Goal: Transaction & Acquisition: Purchase product/service

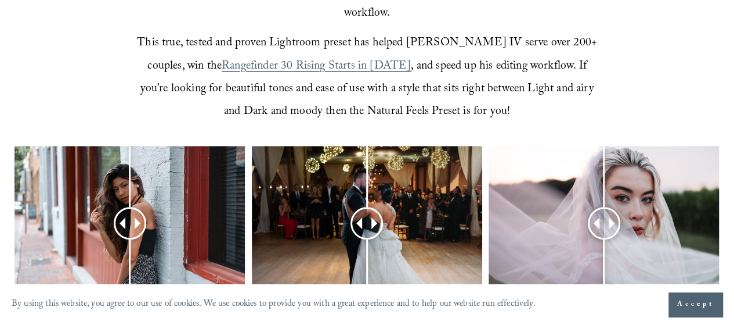
scroll to position [464, 0]
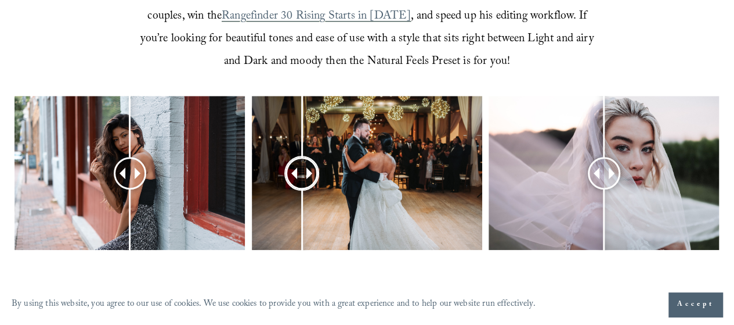
drag, startPoint x: 366, startPoint y: 157, endPoint x: 302, endPoint y: 142, distance: 66.3
click at [302, 158] on div at bounding box center [302, 173] width 30 height 30
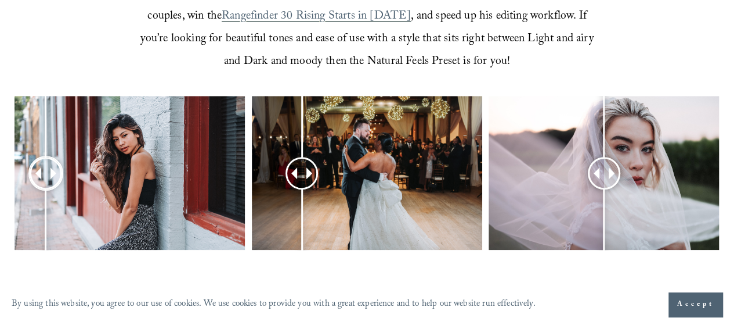
drag, startPoint x: 119, startPoint y: 156, endPoint x: 143, endPoint y: 168, distance: 27.3
click at [62, 168] on div at bounding box center [46, 173] width 33 height 33
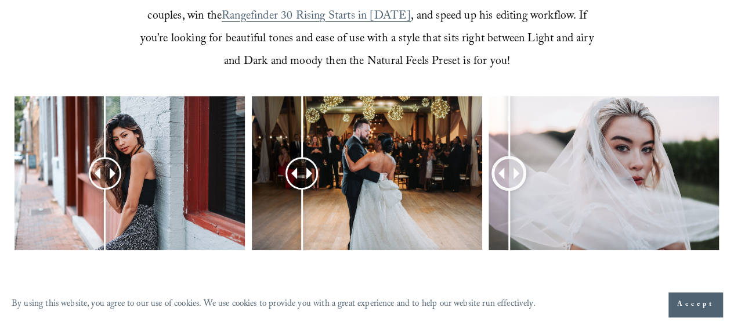
drag, startPoint x: 598, startPoint y: 156, endPoint x: 509, endPoint y: 182, distance: 92.6
click at [509, 182] on div at bounding box center [510, 173] width 30 height 30
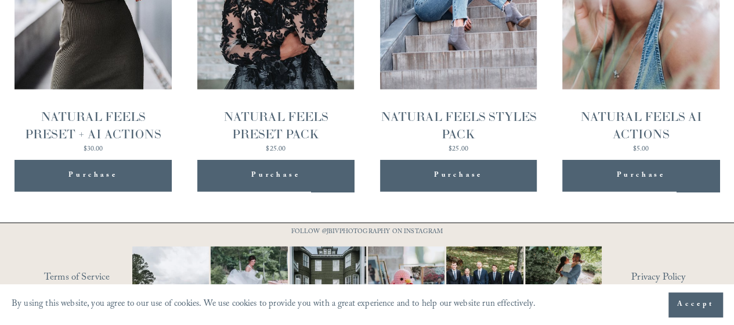
scroll to position [1300, 0]
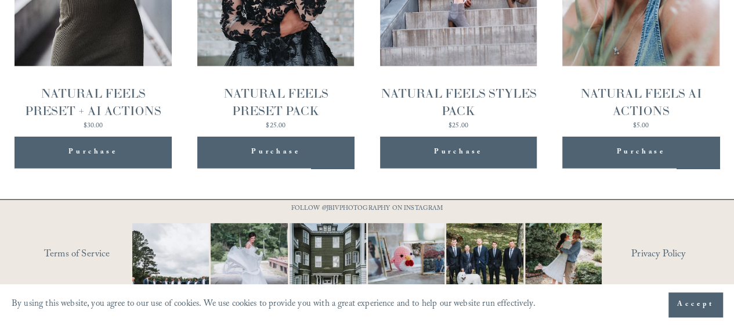
click at [250, 223] on img at bounding box center [249, 261] width 115 height 77
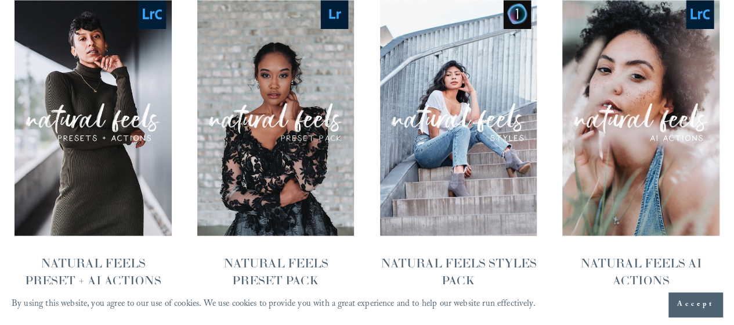
scroll to position [1073, 0]
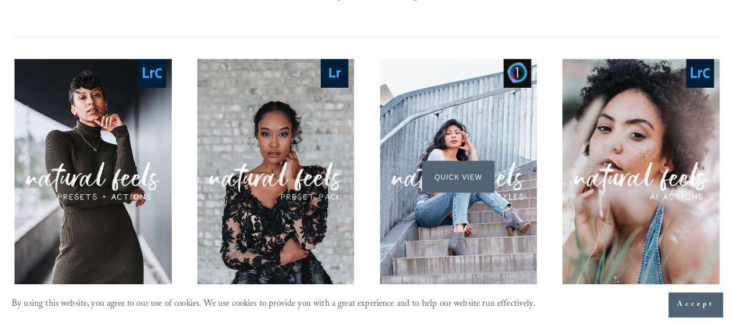
click at [459, 160] on span "Quick View" at bounding box center [458, 176] width 73 height 32
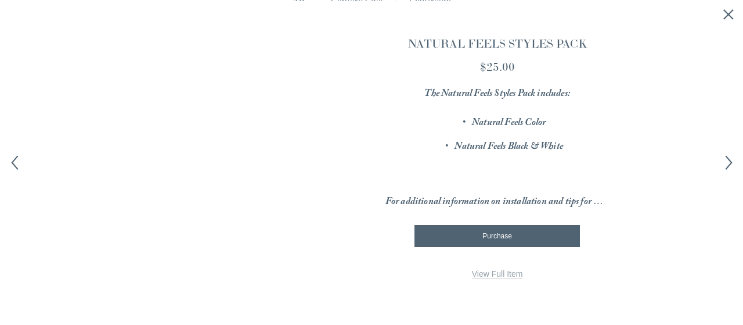
scroll to position [0, 0]
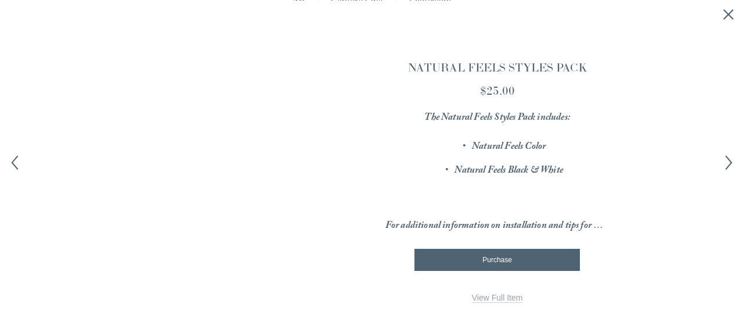
click at [723, 11] on icon "Close quick view" at bounding box center [729, 15] width 12 height 12
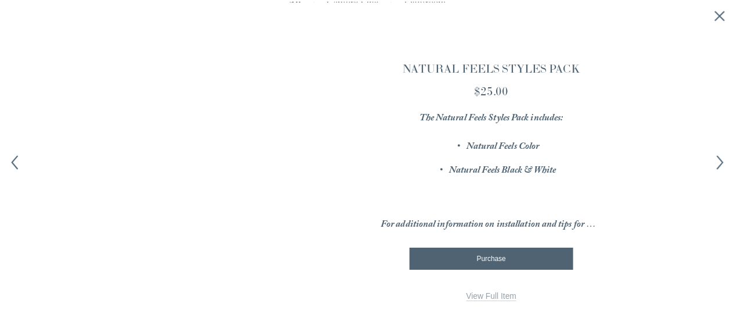
scroll to position [1073, 0]
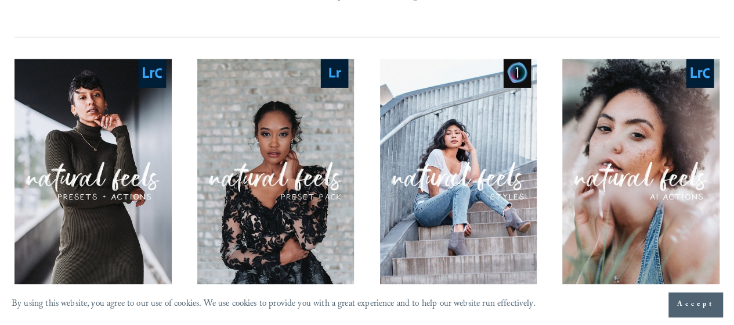
click at [284, 160] on span "Quick View" at bounding box center [276, 176] width 73 height 32
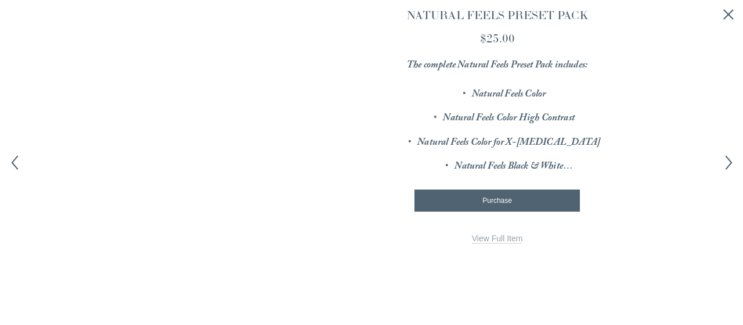
scroll to position [0, 0]
click at [212, 176] on div "Image 1 of 12 Image 2 of 12 Image 3 of 12 Image 4 of 12 Image 5 of 12 Image 6 o…" at bounding box center [238, 112] width 209 height 209
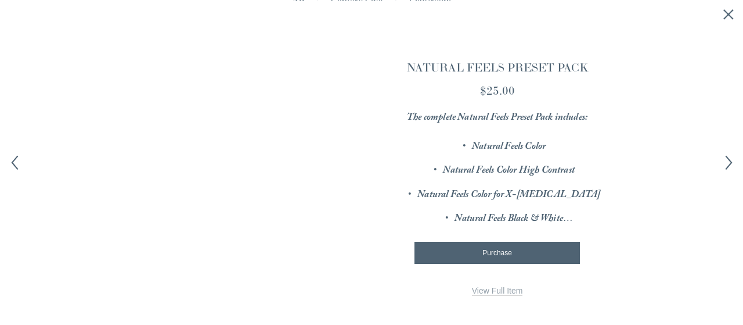
scroll to position [60, 0]
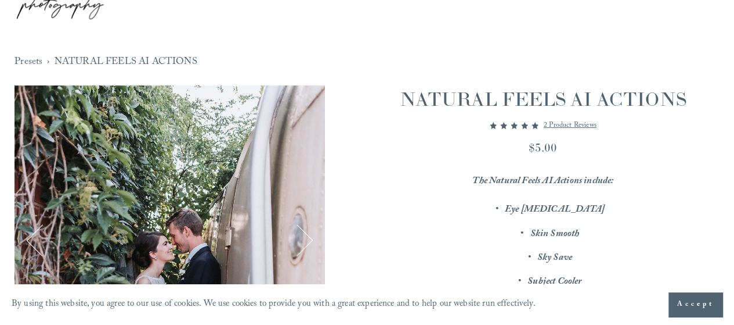
scroll to position [58, 0]
